Goal: Task Accomplishment & Management: Manage account settings

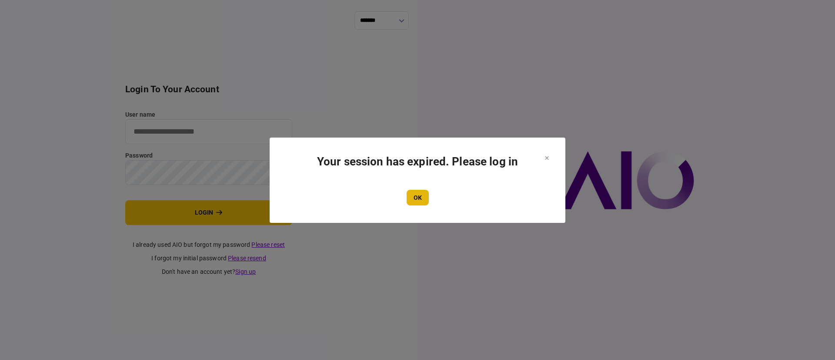
type input "**********"
click at [421, 200] on button "OK" at bounding box center [418, 198] width 22 height 16
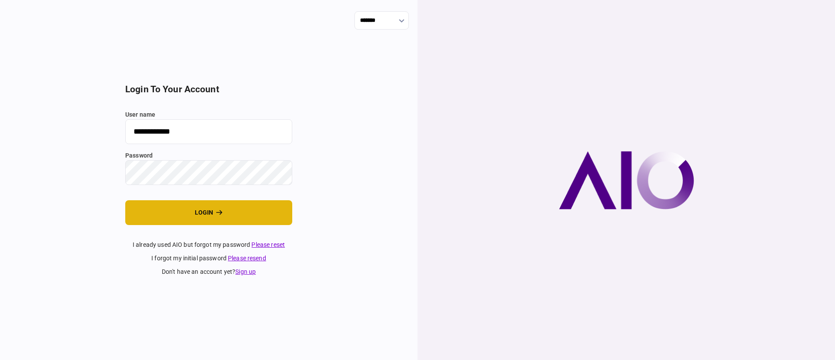
click at [191, 212] on button "login" at bounding box center [208, 212] width 167 height 25
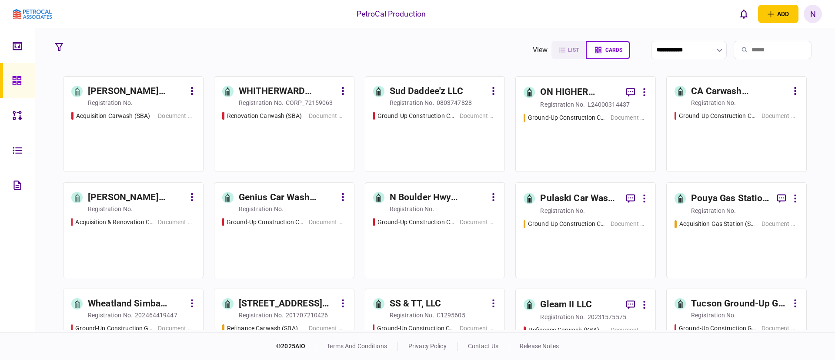
click at [709, 216] on link "Pouya Gas Station Acquisition registration no. Acquisition Gas Station (SBA) Do…" at bounding box center [736, 230] width 140 height 96
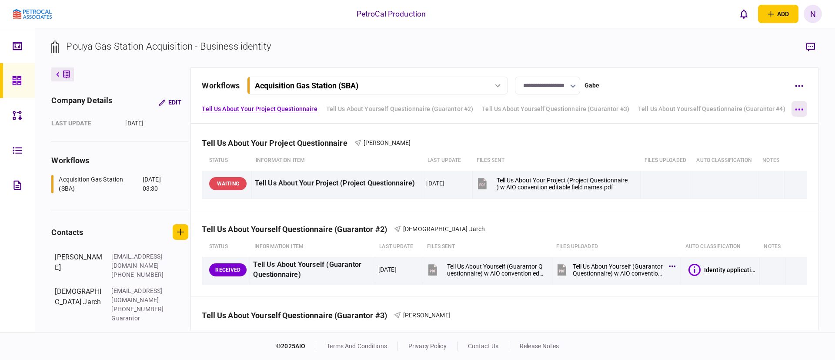
click at [799, 110] on icon "button" at bounding box center [799, 109] width 8 height 2
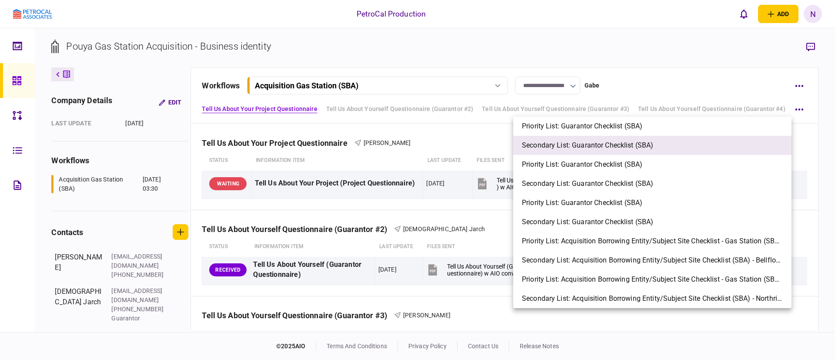
click at [651, 145] on span "Secondary List: Guarantor Checklist (SBA)" at bounding box center [587, 145] width 131 height 10
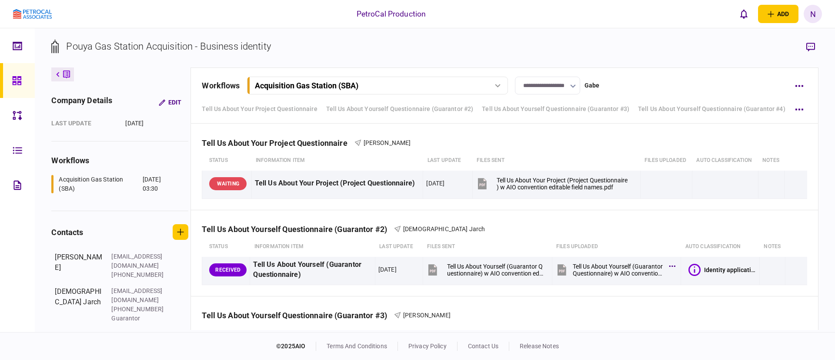
scroll to position [483, 0]
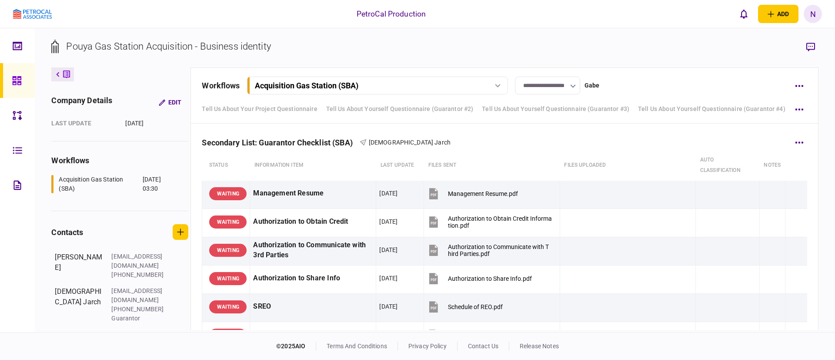
click at [568, 145] on div "Secondary List: Guarantor Checklist (SBA) Shariar Jarch" at bounding box center [504, 137] width 605 height 27
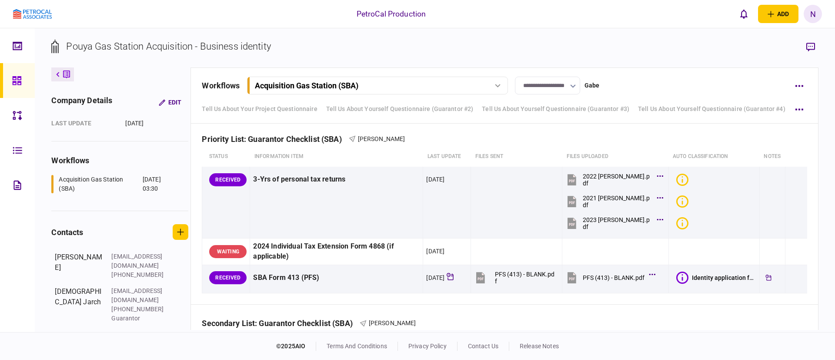
scroll to position [901, 0]
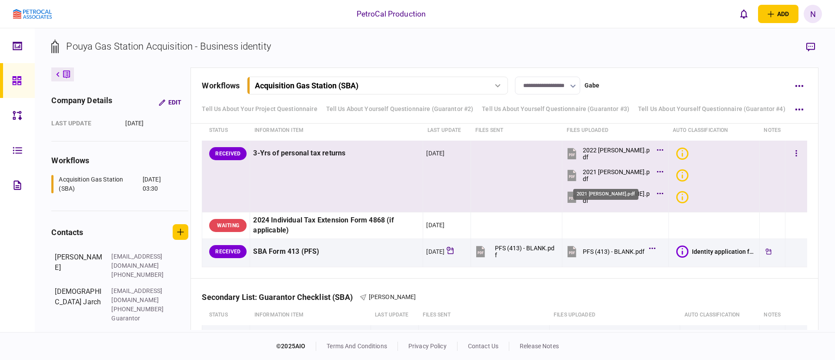
click at [632, 168] on div "2021 [PERSON_NAME].pdf" at bounding box center [617, 175] width 69 height 14
click at [608, 191] on div "2023 [PERSON_NAME].pdf" at bounding box center [617, 197] width 69 height 14
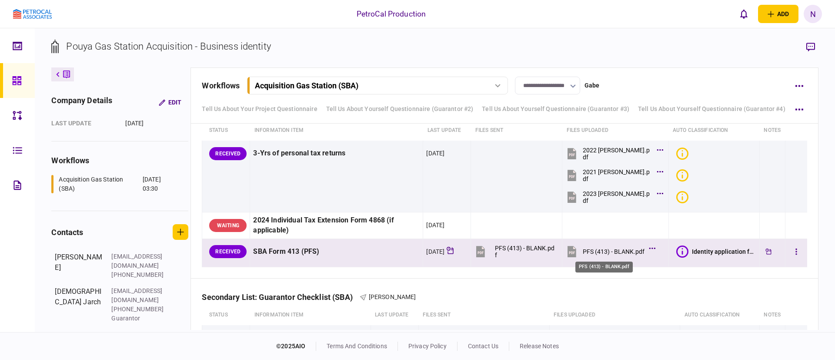
click at [583, 249] on div "PFS (413) - BLANK.pdf" at bounding box center [614, 251] width 62 height 7
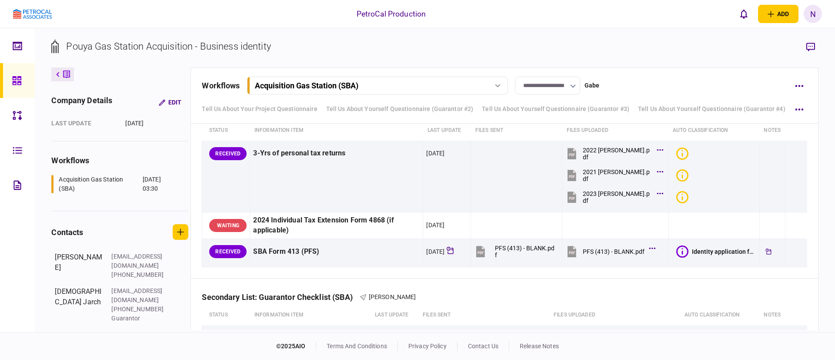
click at [462, 131] on th "last update" at bounding box center [447, 130] width 48 height 20
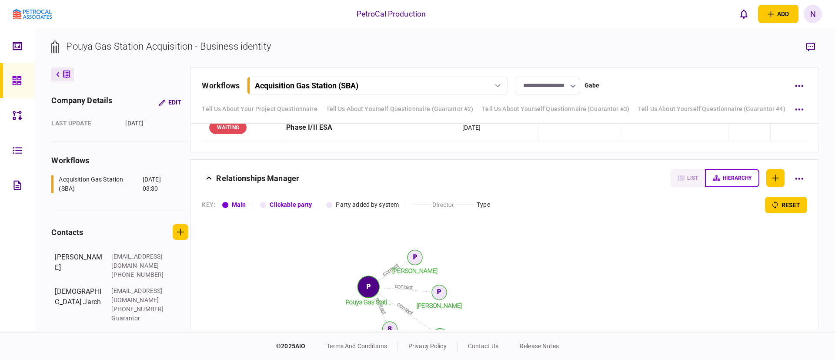
scroll to position [3119, 0]
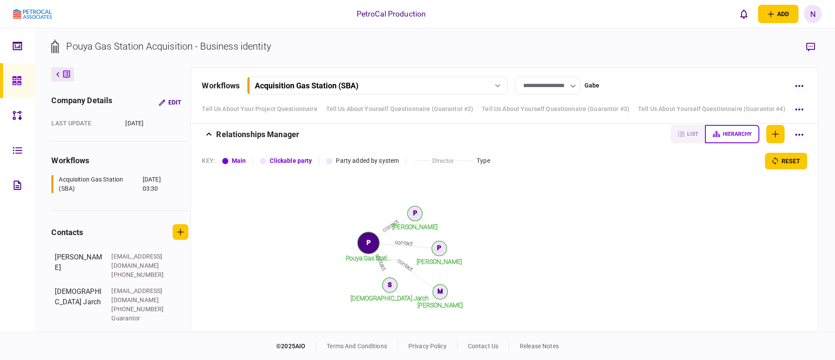
click at [10, 87] on link at bounding box center [17, 80] width 35 height 35
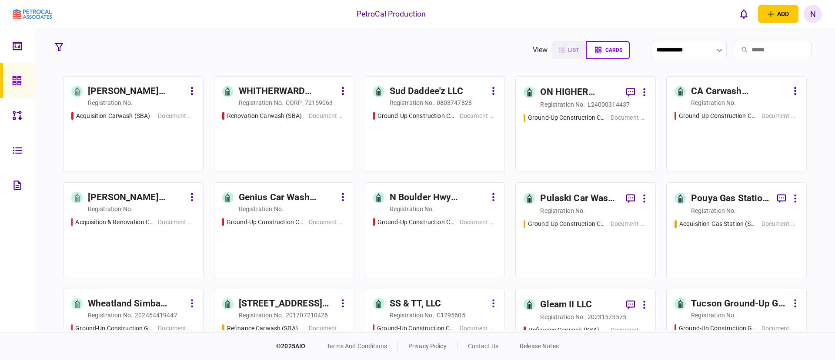
click at [513, 177] on section "[PERSON_NAME] Acquisition registration no. Acquisition Carwash (SBA) Document C…" at bounding box center [435, 203] width 744 height 254
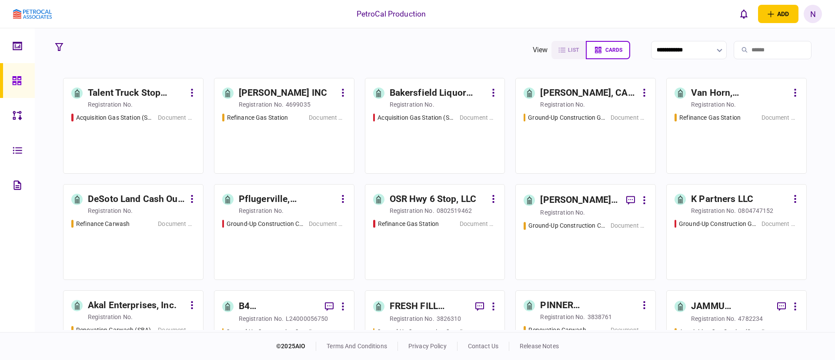
scroll to position [691, 0]
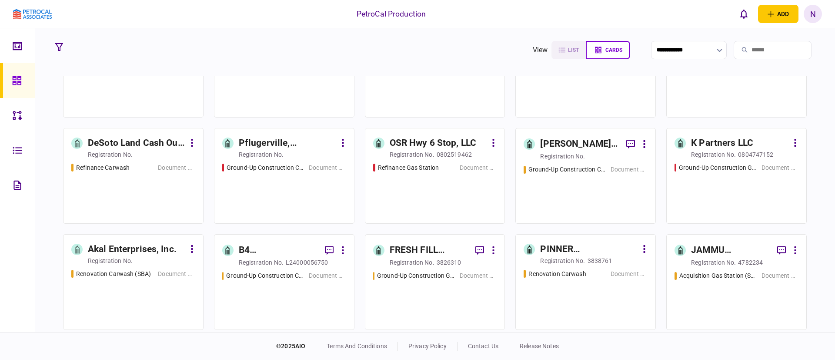
click at [555, 258] on div "registration no." at bounding box center [562, 260] width 45 height 9
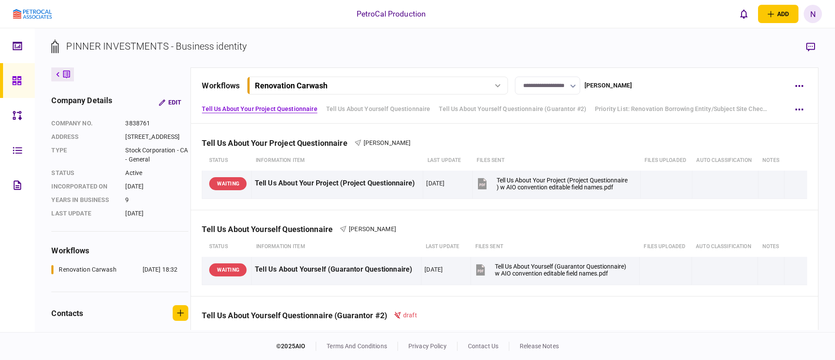
click at [655, 77] on div "**********" at bounding box center [494, 86] width 585 height 18
click at [575, 147] on div "Tell Us About Your Project Questionnaire [PERSON_NAME]" at bounding box center [504, 137] width 605 height 27
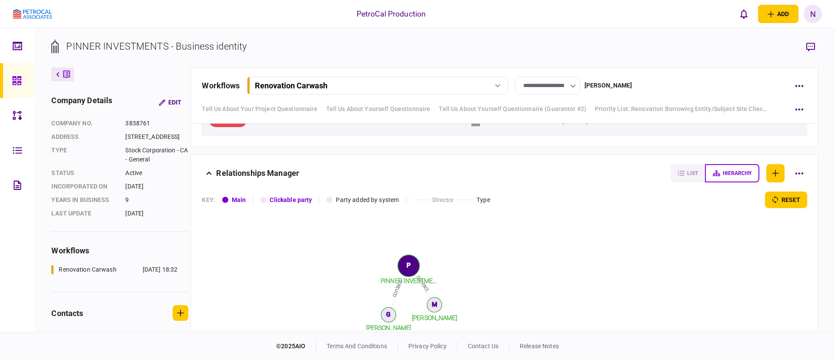
scroll to position [1305, 0]
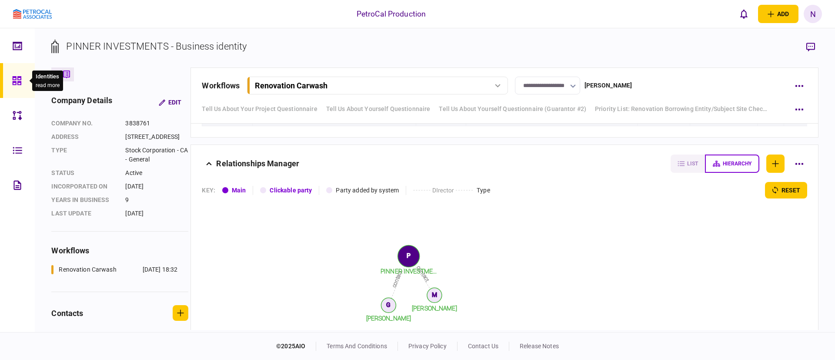
click at [16, 83] on icon at bounding box center [16, 80] width 9 height 9
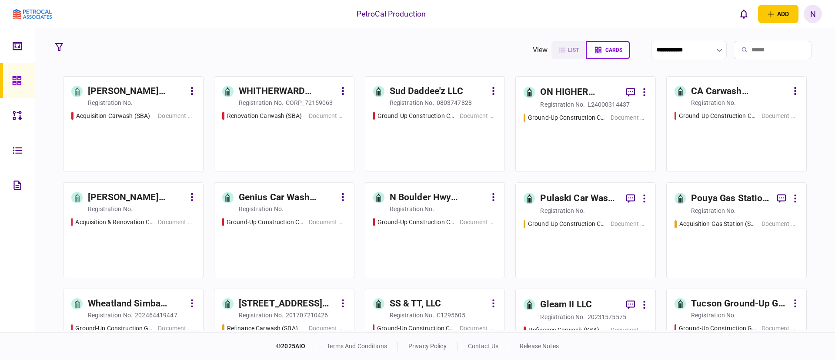
click at [512, 166] on section "[PERSON_NAME] Acquisition registration no. Acquisition Carwash (SBA) Document C…" at bounding box center [435, 203] width 744 height 254
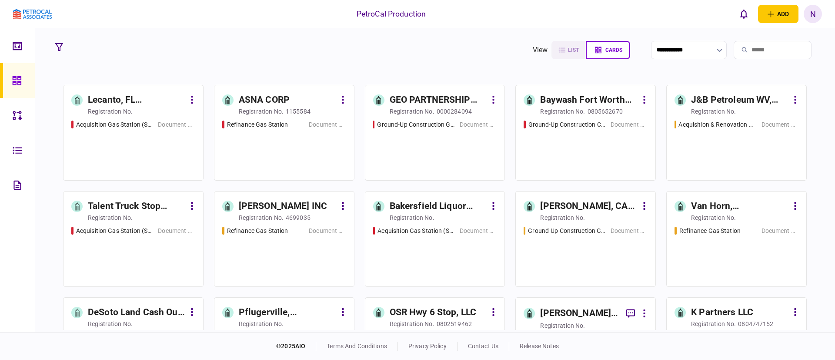
scroll to position [548, 0]
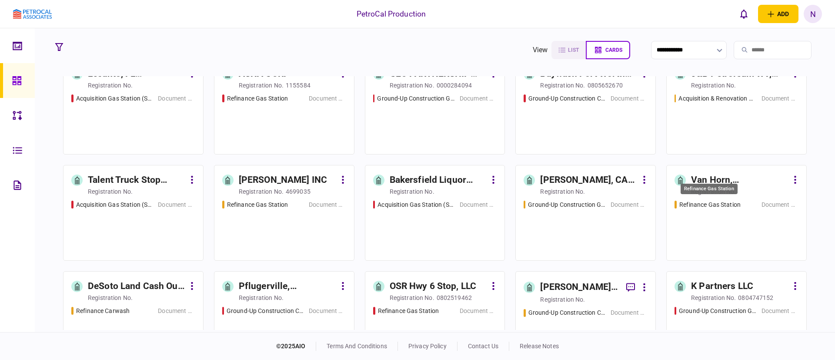
click at [711, 203] on div "Refinance Gas Station" at bounding box center [709, 204] width 61 height 9
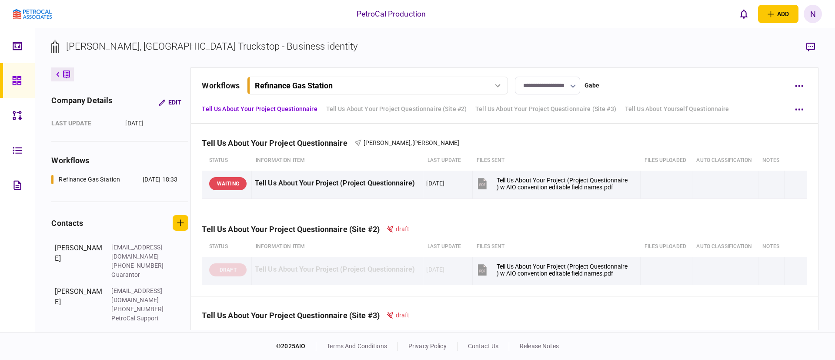
click at [636, 80] on div "**********" at bounding box center [494, 86] width 585 height 18
click at [12, 85] on div at bounding box center [19, 80] width 14 height 35
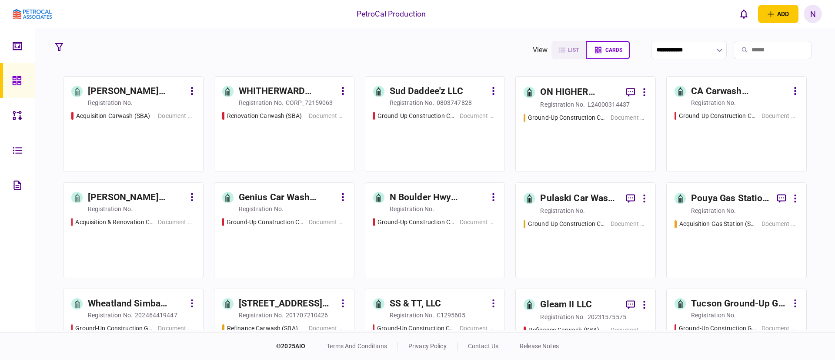
click at [207, 176] on section "[PERSON_NAME] Acquisition registration no. Acquisition Carwash (SBA) Document C…" at bounding box center [435, 203] width 744 height 254
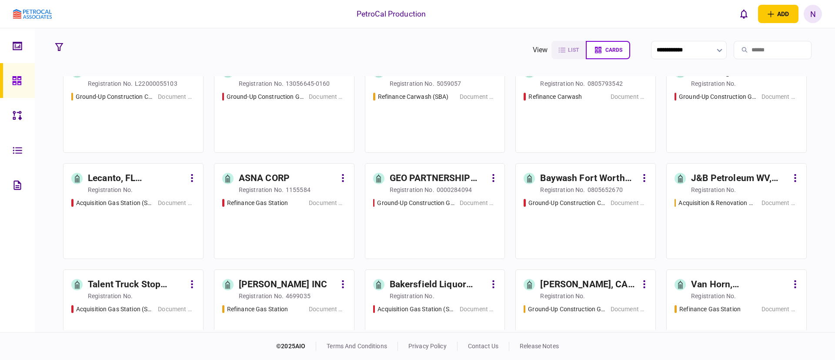
scroll to position [418, 0]
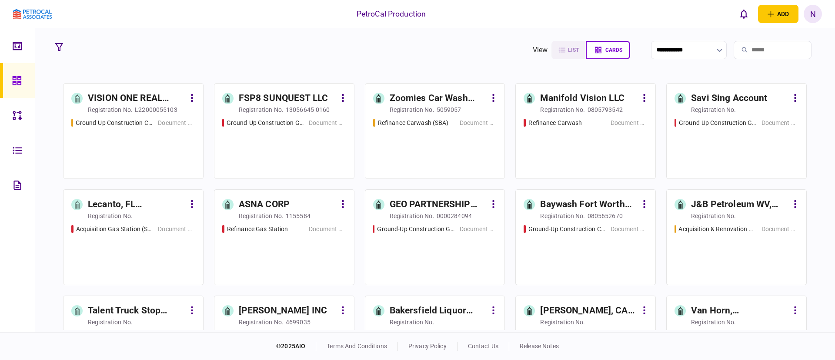
click at [136, 127] on div "Ground-Up Construction Carwash (SBA) Document Collection" at bounding box center [133, 144] width 124 height 53
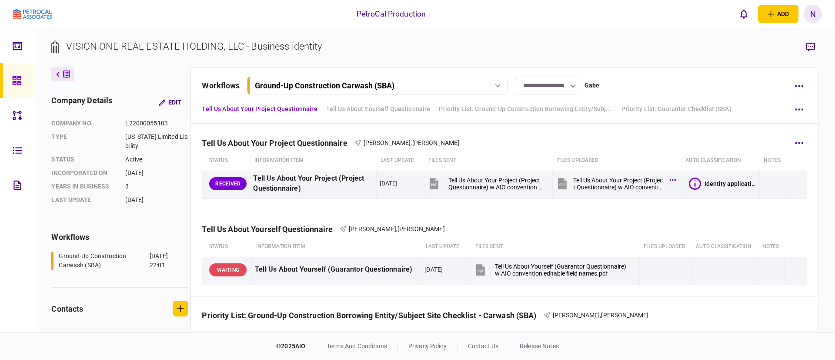
click at [518, 148] on div "Tell Us About Your Project Questionnaire [PERSON_NAME] , [PERSON_NAME]" at bounding box center [504, 137] width 605 height 27
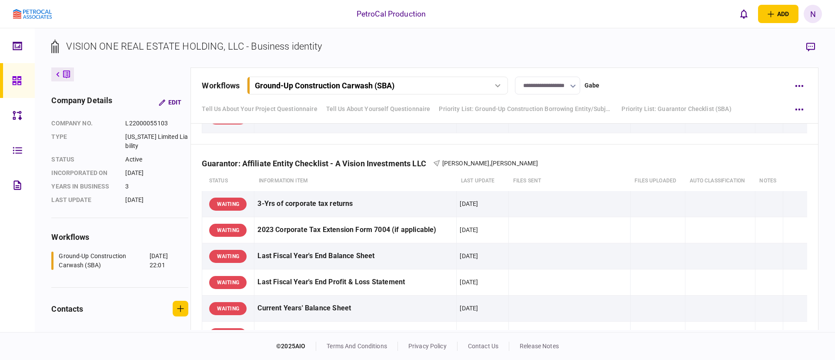
scroll to position [1827, 0]
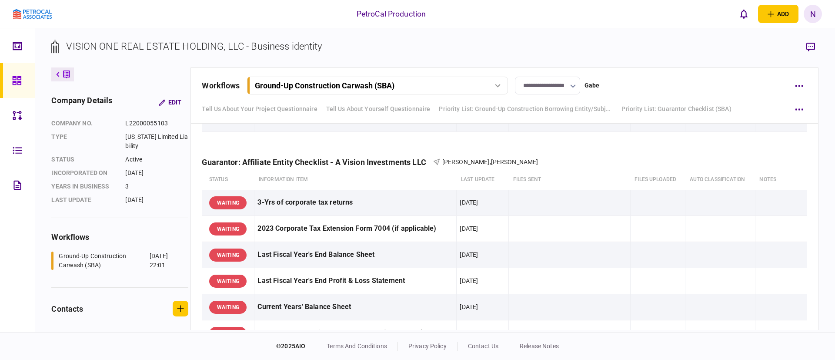
click at [816, 13] on div "N" at bounding box center [813, 14] width 18 height 18
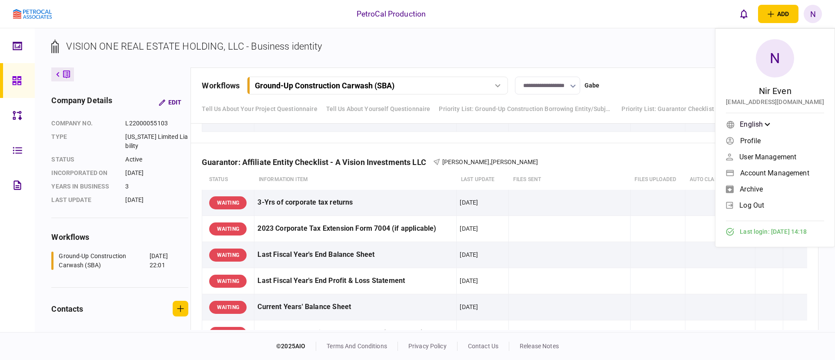
click at [757, 203] on span "log out" at bounding box center [751, 204] width 25 height 7
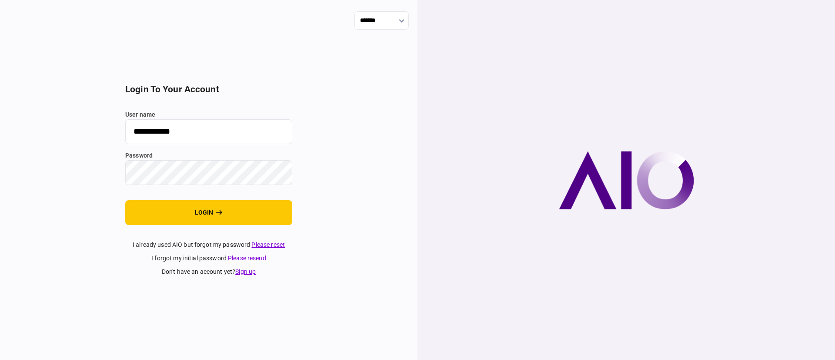
click at [217, 132] on input "**********" at bounding box center [208, 131] width 167 height 25
click at [125, 200] on button "login" at bounding box center [208, 212] width 167 height 25
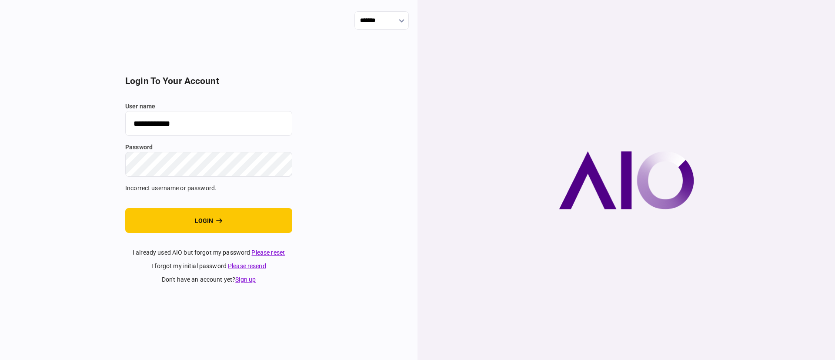
click at [228, 117] on input "**********" at bounding box center [208, 123] width 167 height 25
type input "**********"
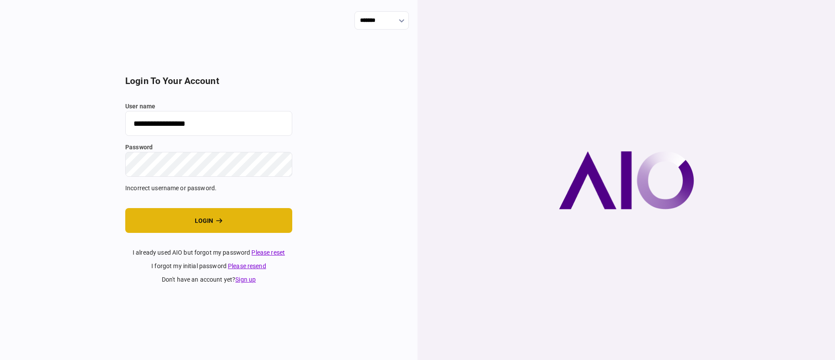
click at [204, 221] on button "login" at bounding box center [208, 220] width 167 height 25
